Goal: Task Accomplishment & Management: Manage account settings

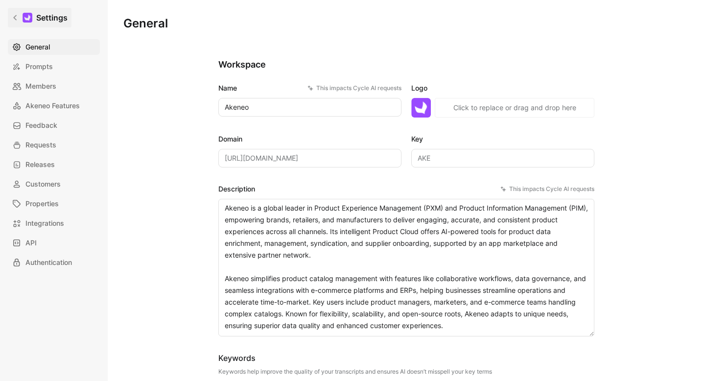
click at [12, 19] on icon at bounding box center [15, 17] width 7 height 7
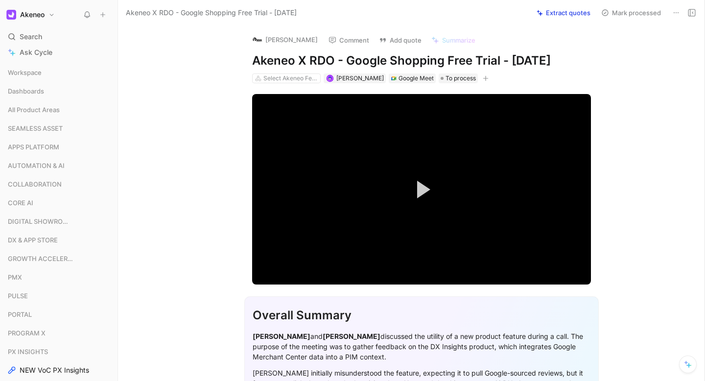
click at [46, 12] on button "Akeneo" at bounding box center [30, 15] width 53 height 14
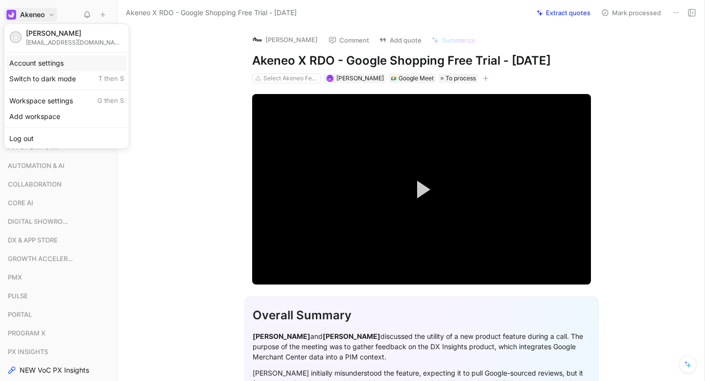
click at [46, 65] on div "Account settings" at bounding box center [66, 63] width 120 height 16
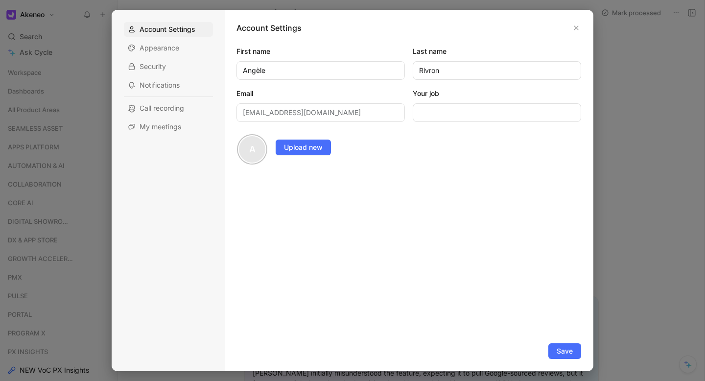
click at [170, 118] on div "Account Settings Appearance Security Notifications Call recording My meetings" at bounding box center [168, 78] width 89 height 112
click at [169, 124] on span "My meetings" at bounding box center [160, 127] width 42 height 10
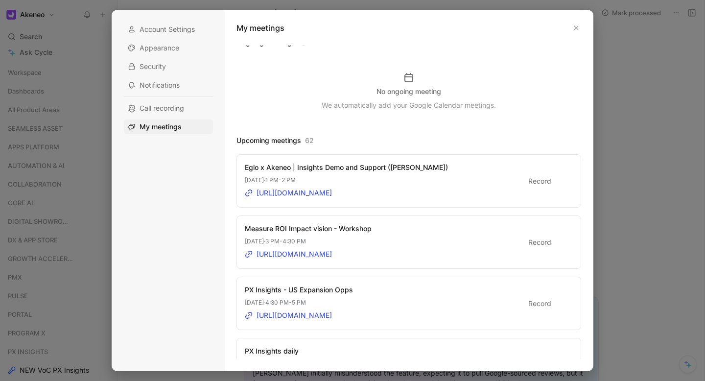
scroll to position [71, 0]
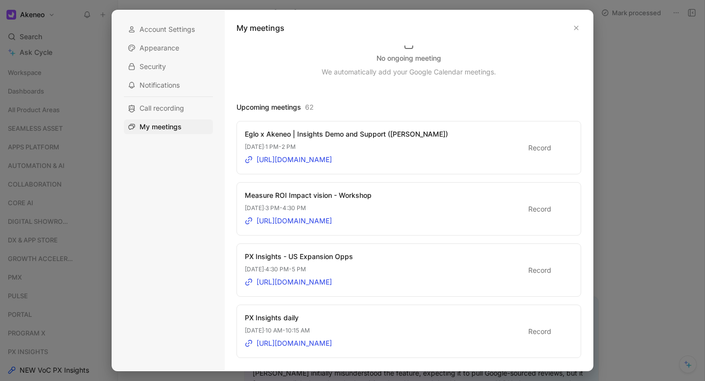
click at [562, 148] on div at bounding box center [559, 147] width 7 height 7
click at [0, 0] on input "Record" at bounding box center [0, 0] width 0 height 0
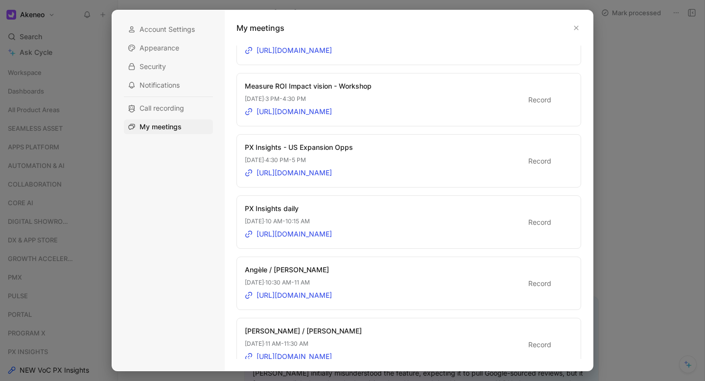
scroll to position [6, 0]
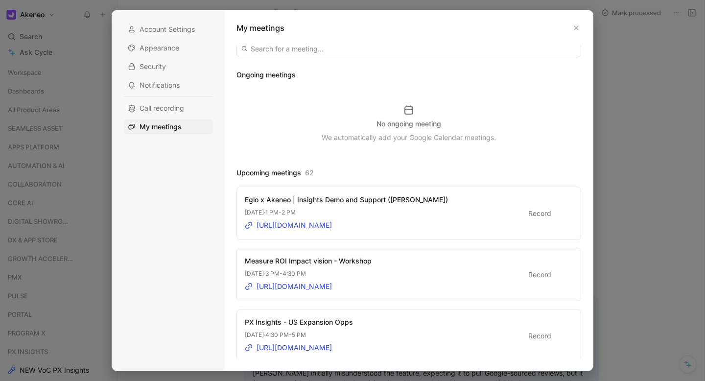
click at [676, 36] on div at bounding box center [352, 190] width 705 height 381
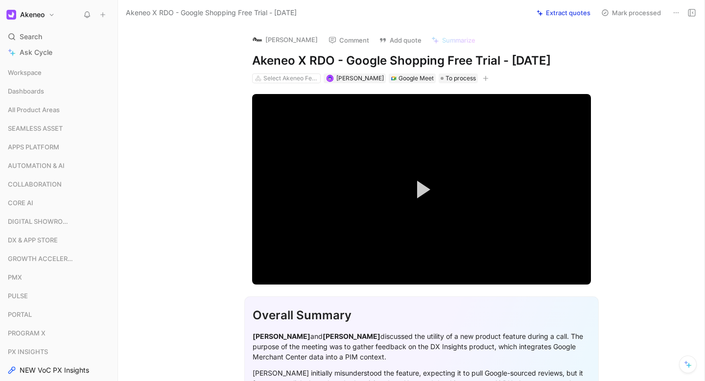
click at [45, 17] on button "Akeneo" at bounding box center [30, 15] width 53 height 14
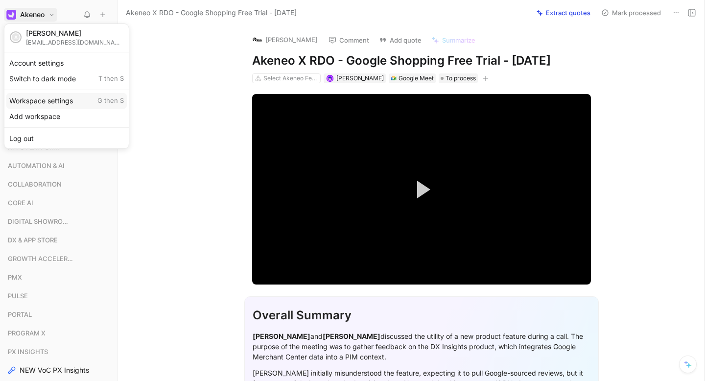
click at [64, 98] on div "Workspace settings G then S" at bounding box center [66, 101] width 120 height 16
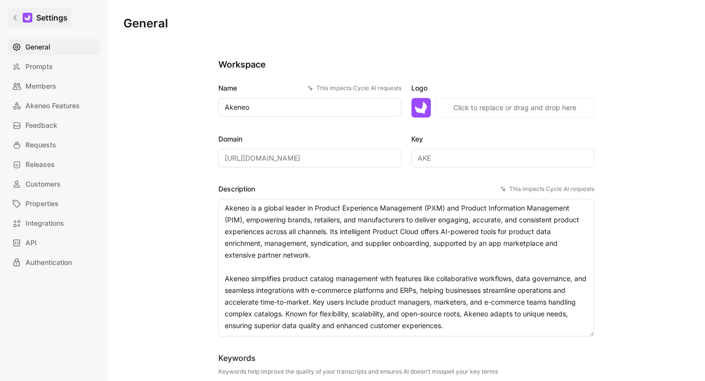
click at [17, 16] on icon at bounding box center [15, 17] width 7 height 7
